Goal: Task Accomplishment & Management: Manage account settings

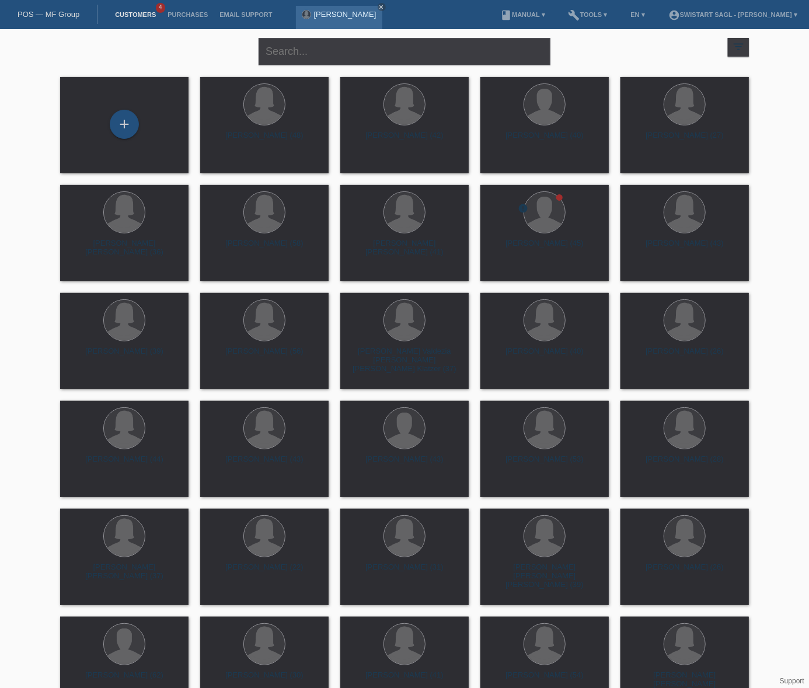
click at [321, 13] on link "[PERSON_NAME]" at bounding box center [345, 14] width 62 height 9
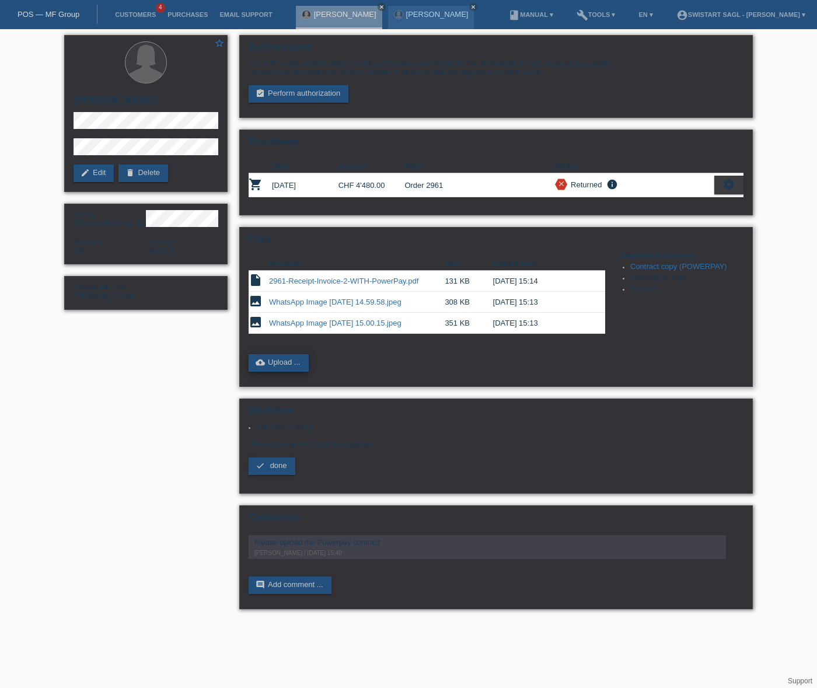
click at [281, 354] on link "cloud_upload Upload ..." at bounding box center [279, 363] width 60 height 18
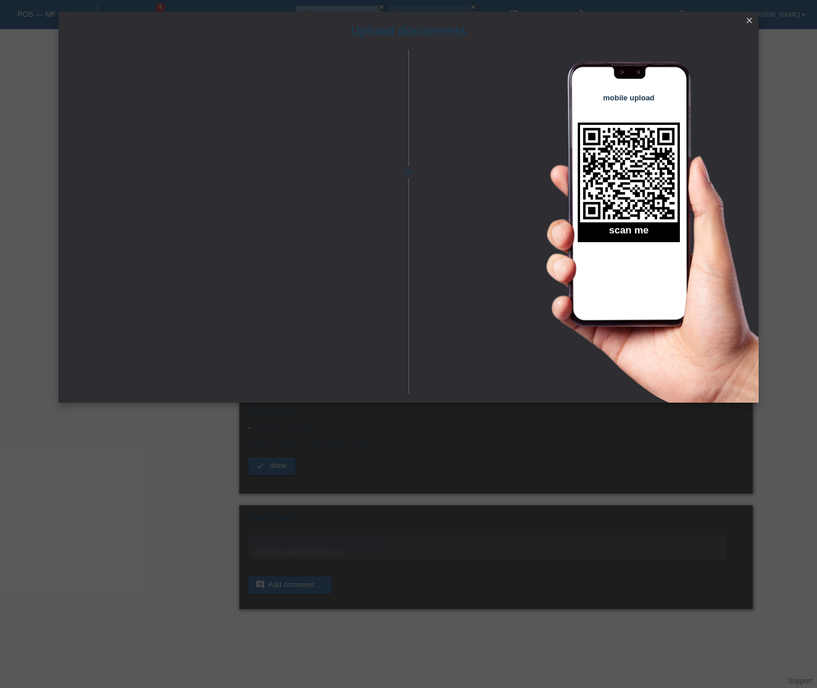
click at [747, 20] on icon "close" at bounding box center [749, 20] width 9 height 9
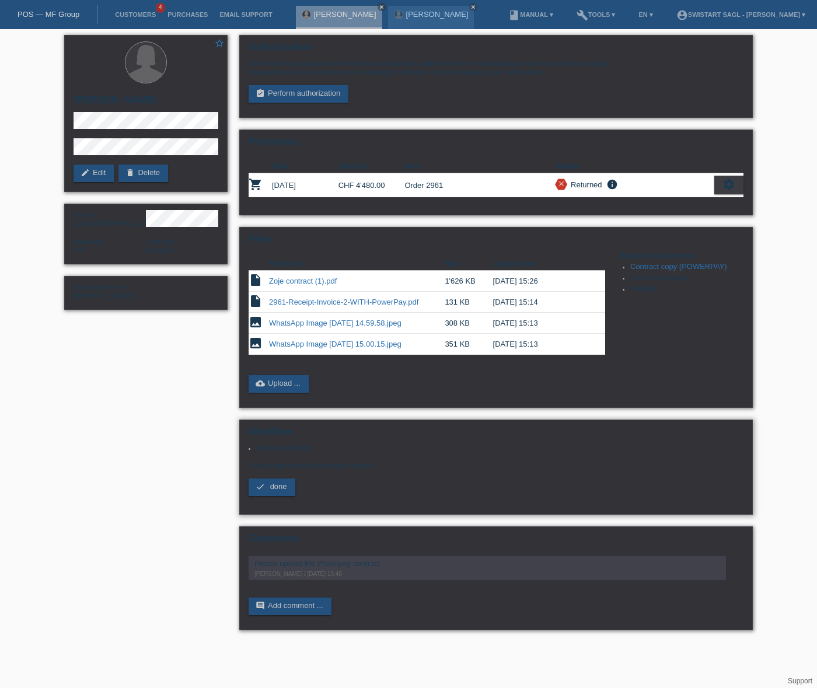
click at [273, 482] on span "done" at bounding box center [278, 486] width 17 height 9
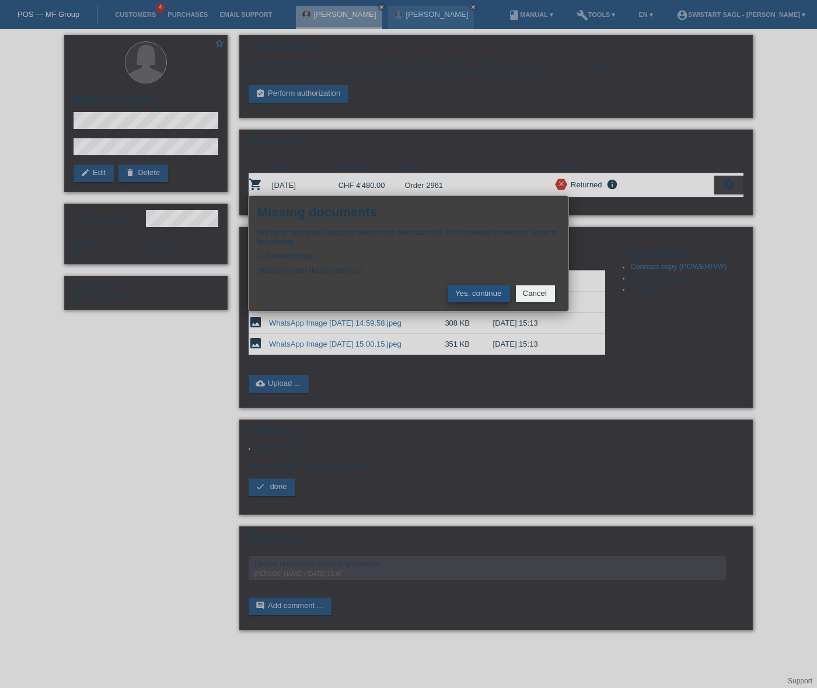
click at [479, 286] on button "Yes, continue" at bounding box center [479, 293] width 62 height 17
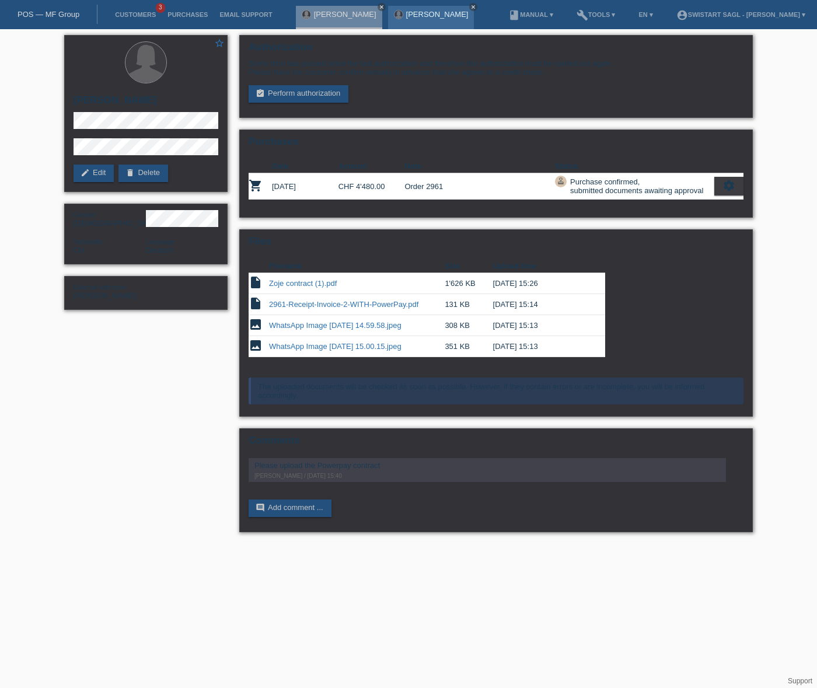
click at [471, 7] on icon "close" at bounding box center [474, 7] width 6 height 6
click at [379, 7] on icon "close" at bounding box center [382, 7] width 6 height 6
click at [134, 15] on link "Customers" at bounding box center [135, 14] width 53 height 7
